Goal: Use online tool/utility: Utilize a website feature to perform a specific function

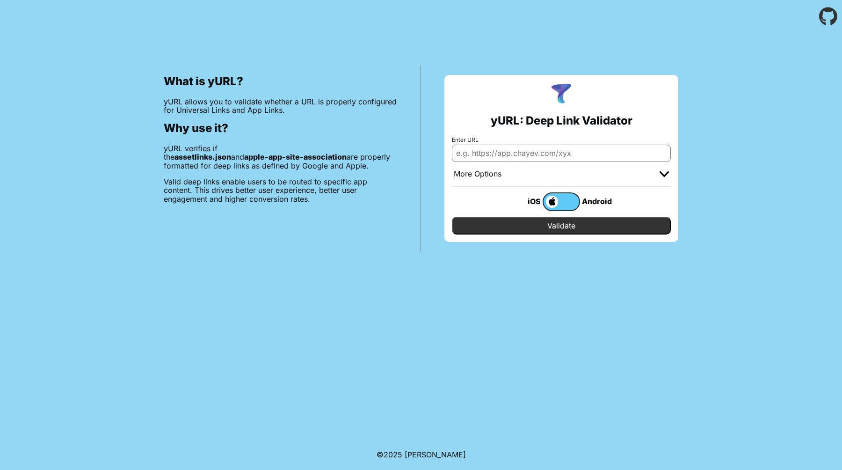
click at [531, 154] on input "Enter URL" at bounding box center [561, 153] width 219 height 17
paste input "h"
type input "[URL][DOMAIN_NAME]"
click at [509, 220] on input "Validate" at bounding box center [561, 226] width 219 height 18
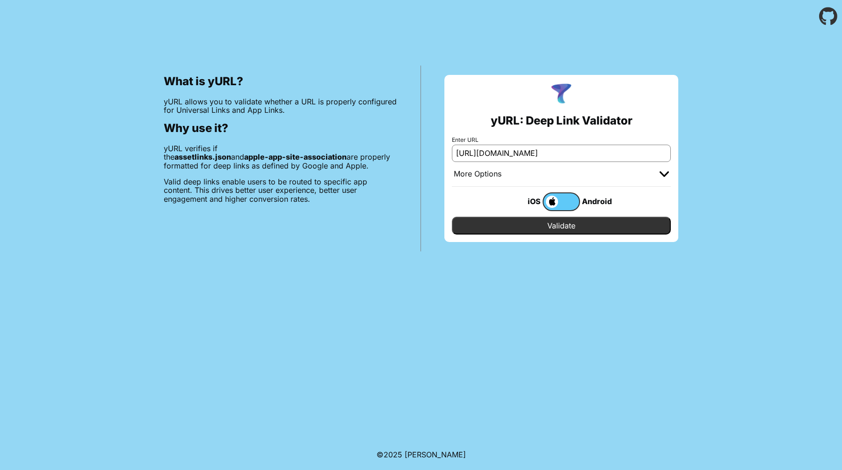
scroll to position [0, 0]
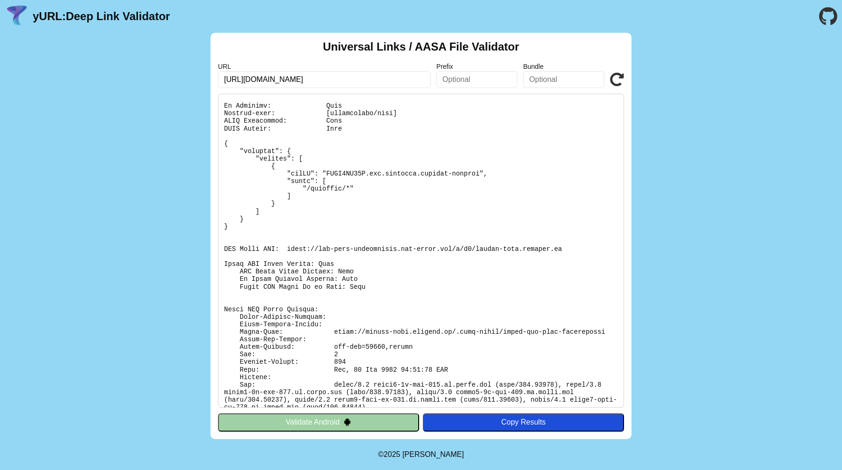
scroll to position [29, 0]
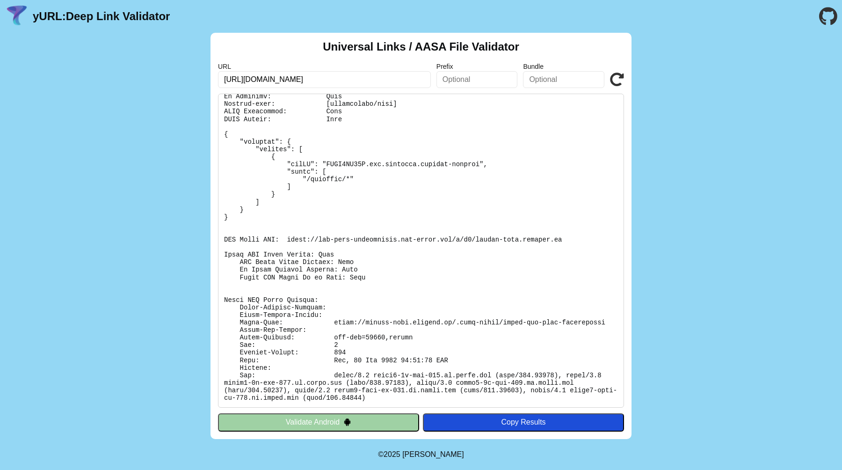
click at [353, 79] on input "[URL][DOMAIN_NAME]" at bounding box center [324, 79] width 213 height 17
